Goal: Check status: Check status

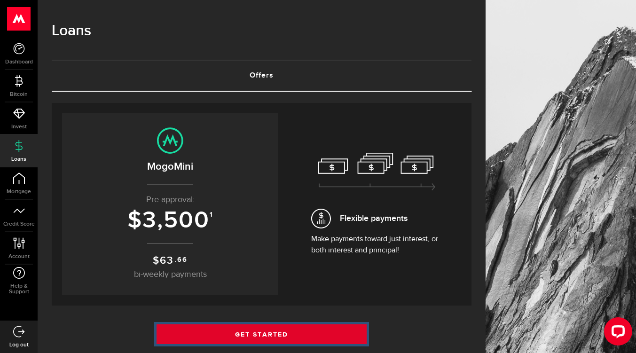
click at [269, 333] on link "Get Started" at bounding box center [262, 335] width 210 height 20
click at [279, 333] on link "Get Started" at bounding box center [262, 335] width 210 height 20
click at [283, 331] on link "Get Started" at bounding box center [262, 335] width 210 height 20
click at [276, 335] on link "Get Started" at bounding box center [262, 335] width 210 height 20
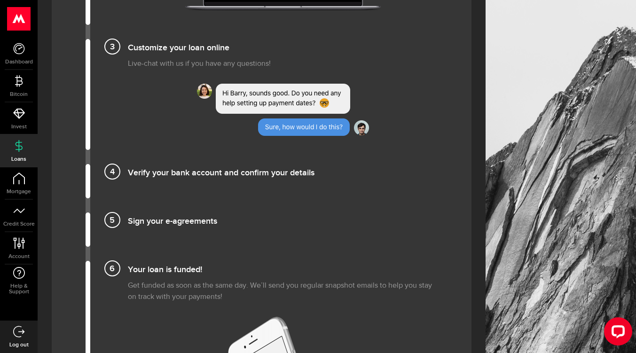
scroll to position [879, 0]
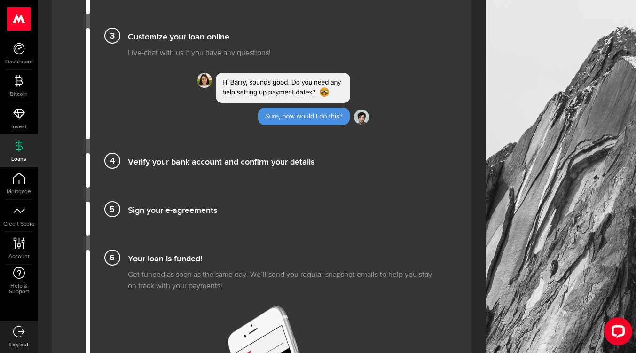
click at [150, 252] on h4 "Your loan is funded!" at bounding box center [283, 258] width 310 height 16
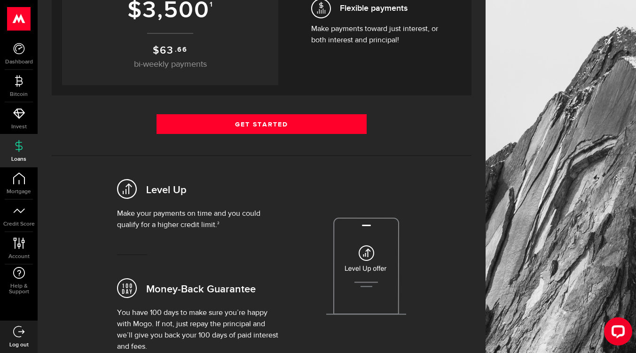
scroll to position [217, 0]
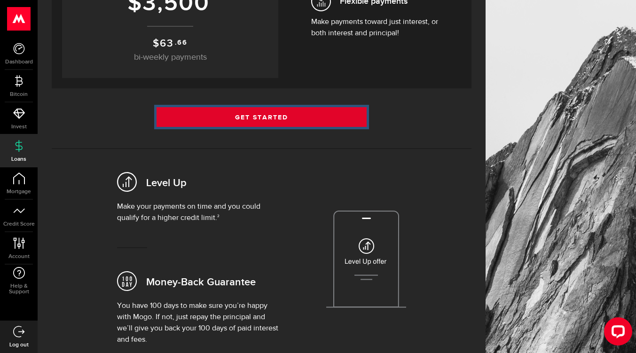
click at [282, 123] on link "Get Started" at bounding box center [262, 117] width 210 height 20
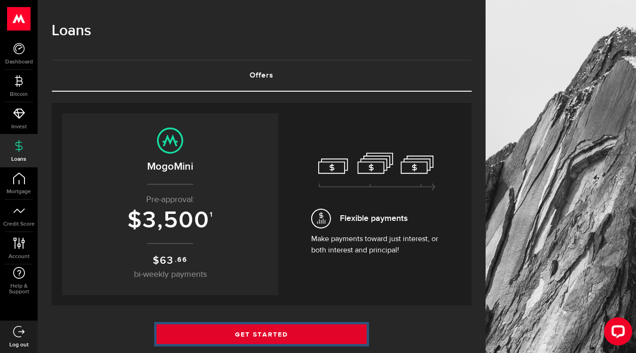
click at [260, 333] on link "Get Started" at bounding box center [262, 335] width 210 height 20
